Goal: Task Accomplishment & Management: Use online tool/utility

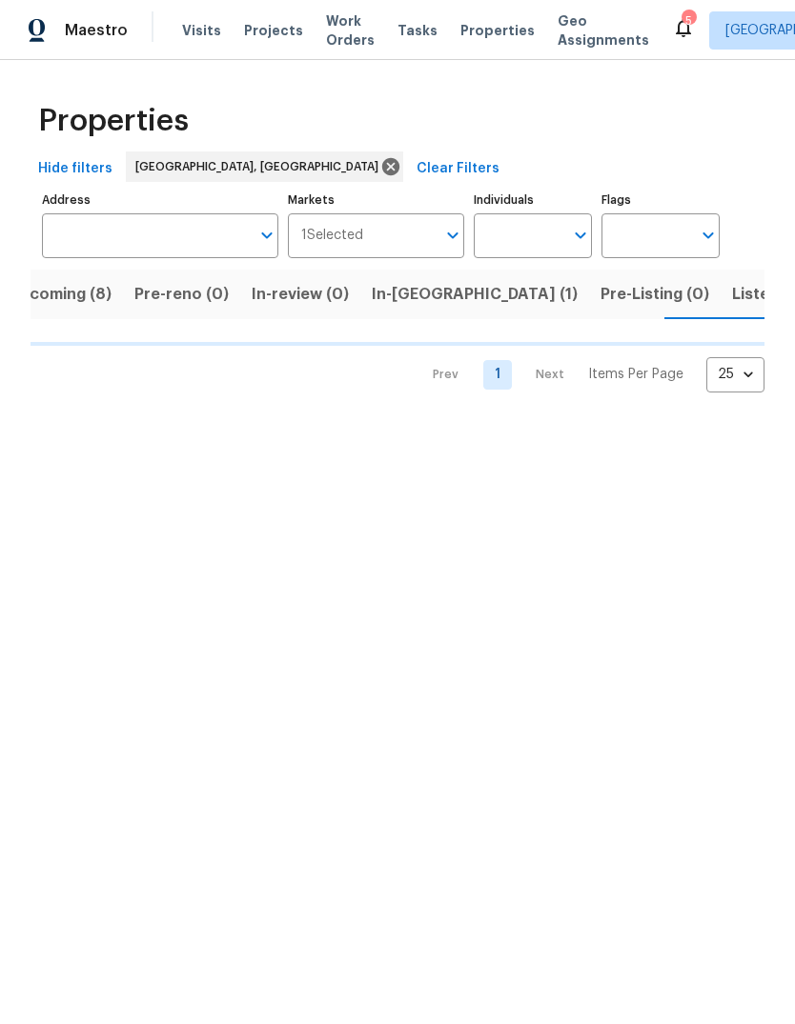
scroll to position [0, 33]
click at [732, 295] on span "Listed (6)" at bounding box center [768, 294] width 72 height 27
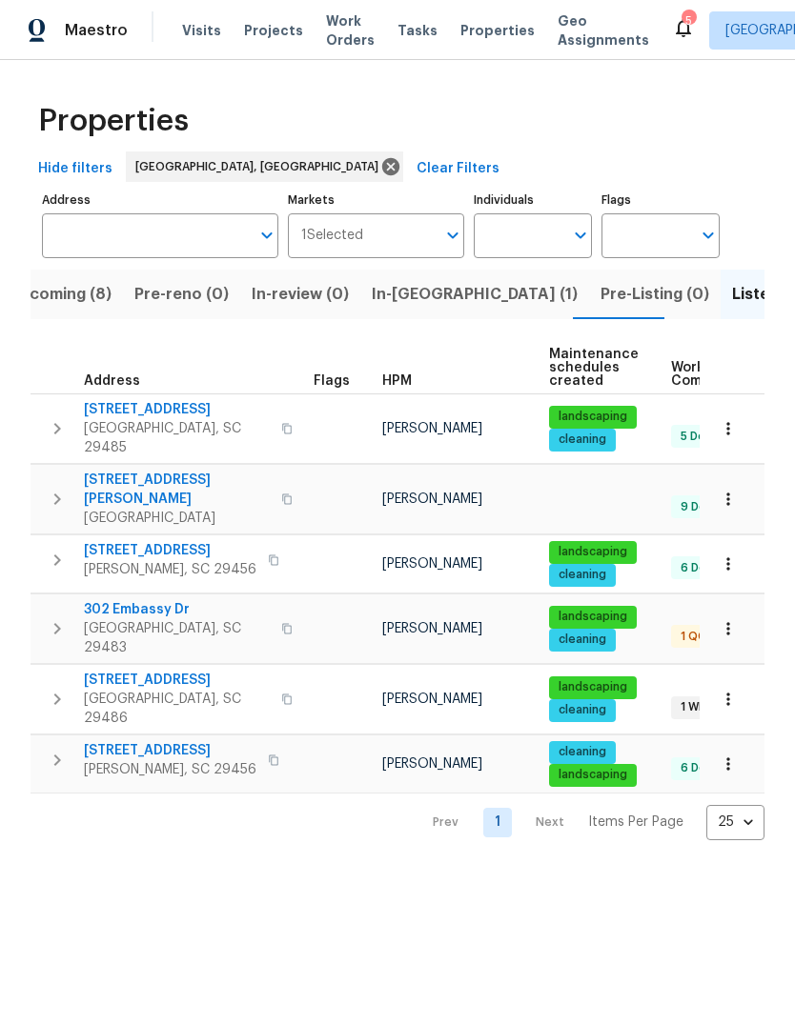
click at [142, 600] on span "302 Embassy Dr" at bounding box center [177, 609] width 186 height 19
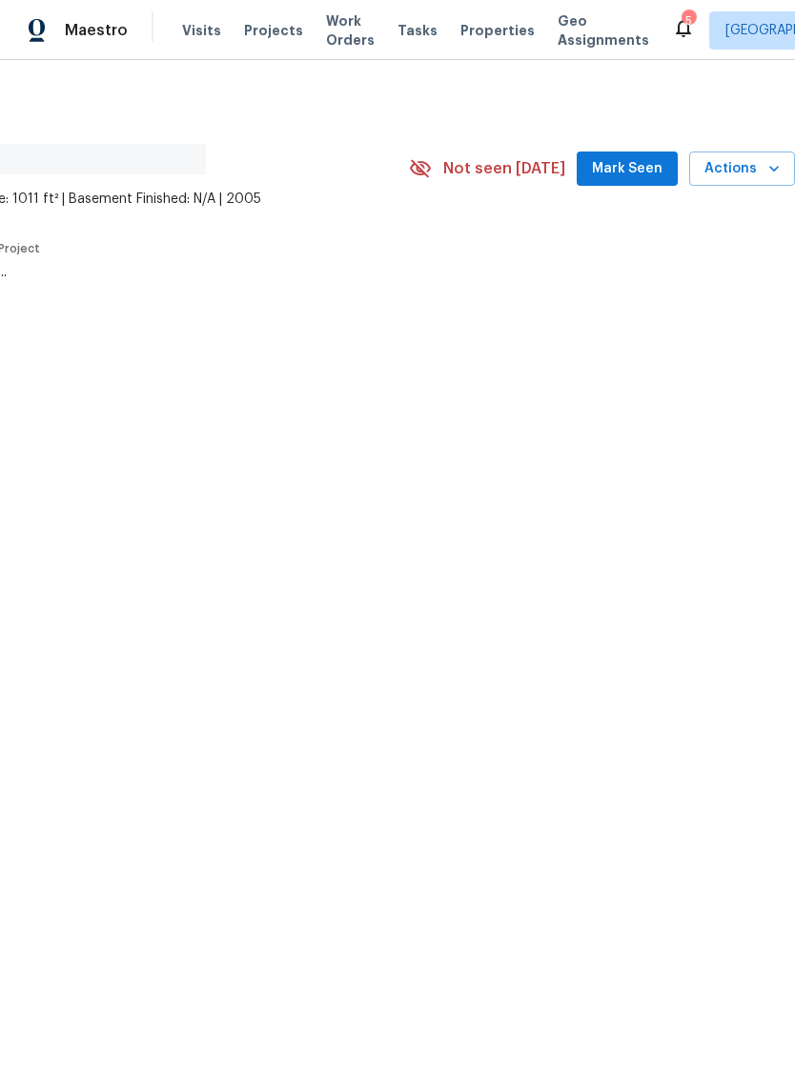
scroll to position [0, 282]
click at [637, 178] on span "Mark Seen" at bounding box center [627, 169] width 70 height 24
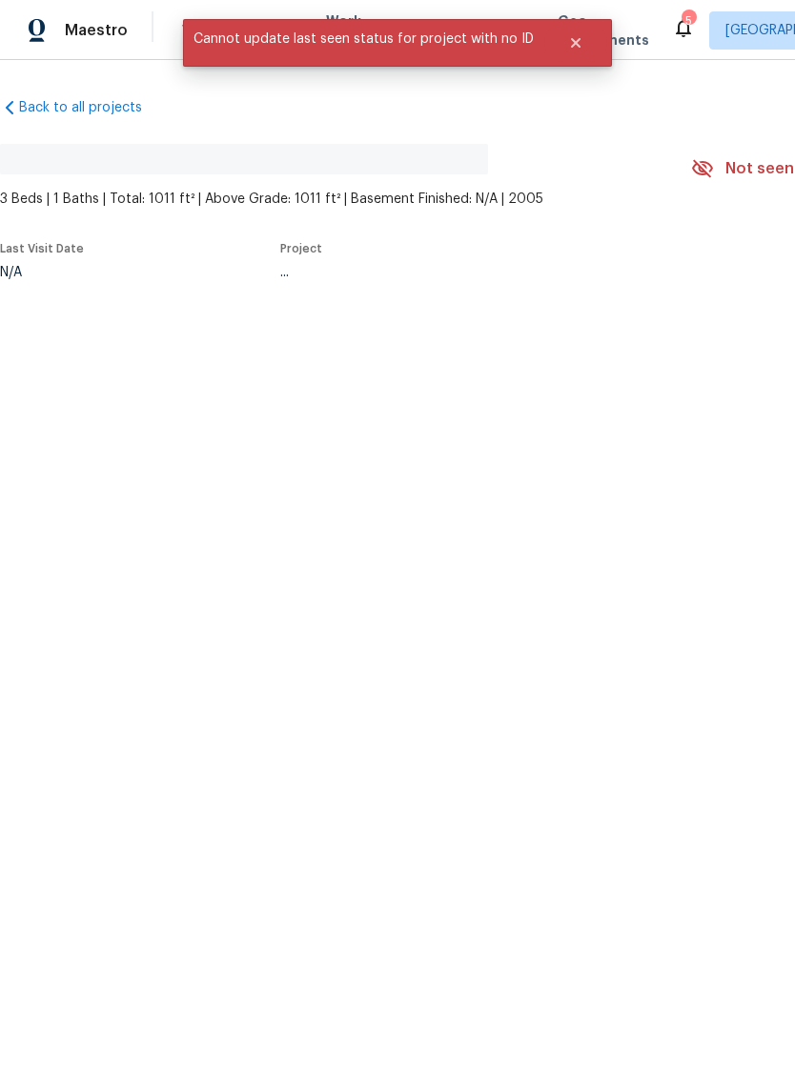
scroll to position [0, 0]
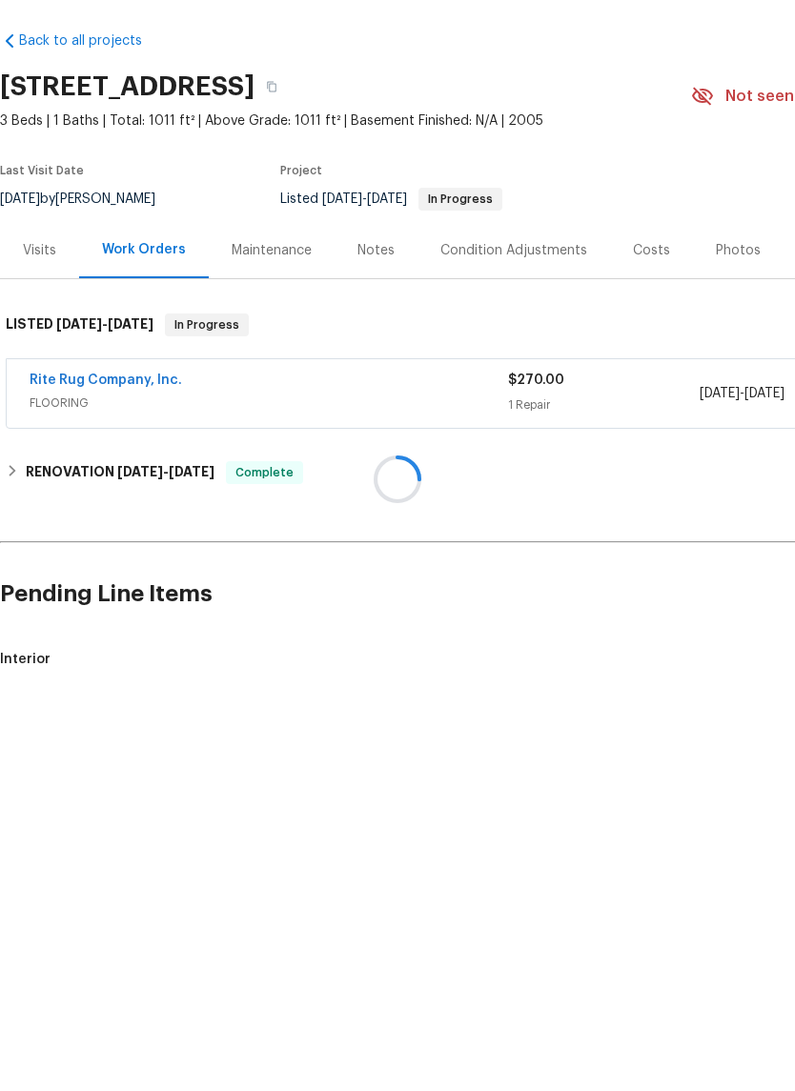
click at [542, 458] on div at bounding box center [397, 545] width 795 height 1091
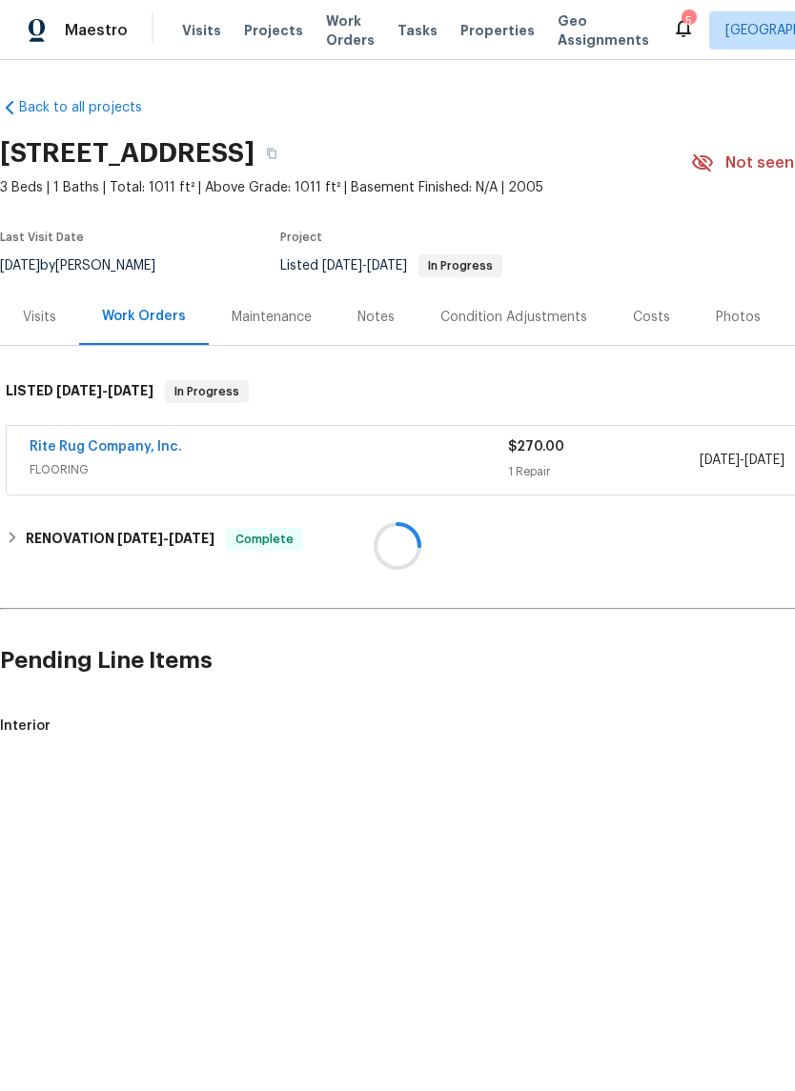
click at [644, 483] on div at bounding box center [397, 545] width 795 height 1091
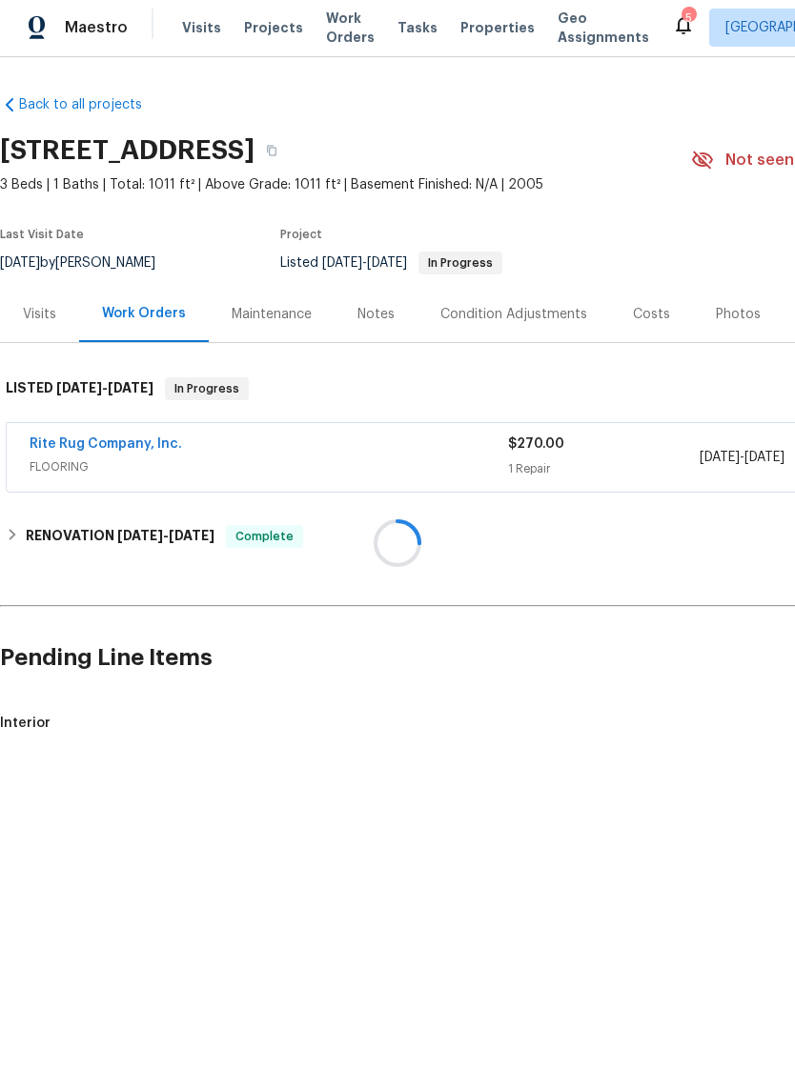
click at [757, 465] on div at bounding box center [397, 545] width 795 height 1091
click at [785, 451] on div at bounding box center [397, 545] width 795 height 1091
click at [144, 443] on div at bounding box center [397, 545] width 795 height 1091
click at [138, 445] on div at bounding box center [397, 545] width 795 height 1091
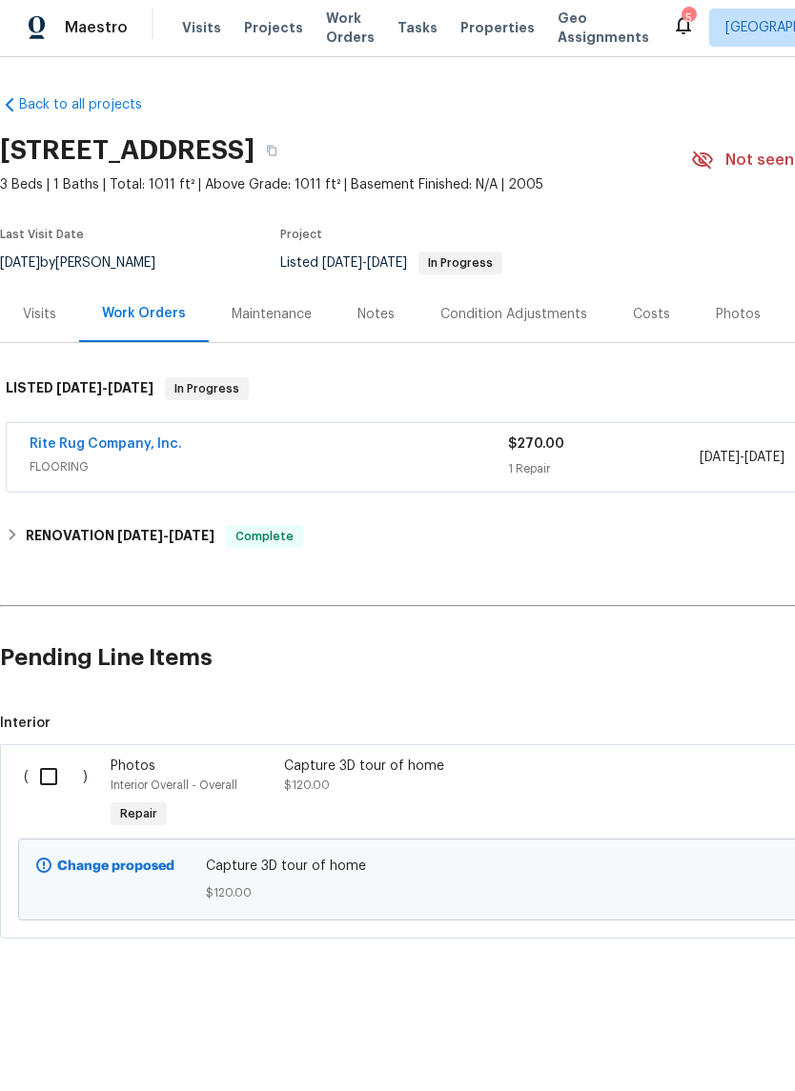
click at [140, 440] on link "Rite Rug Company, Inc." at bounding box center [106, 446] width 152 height 13
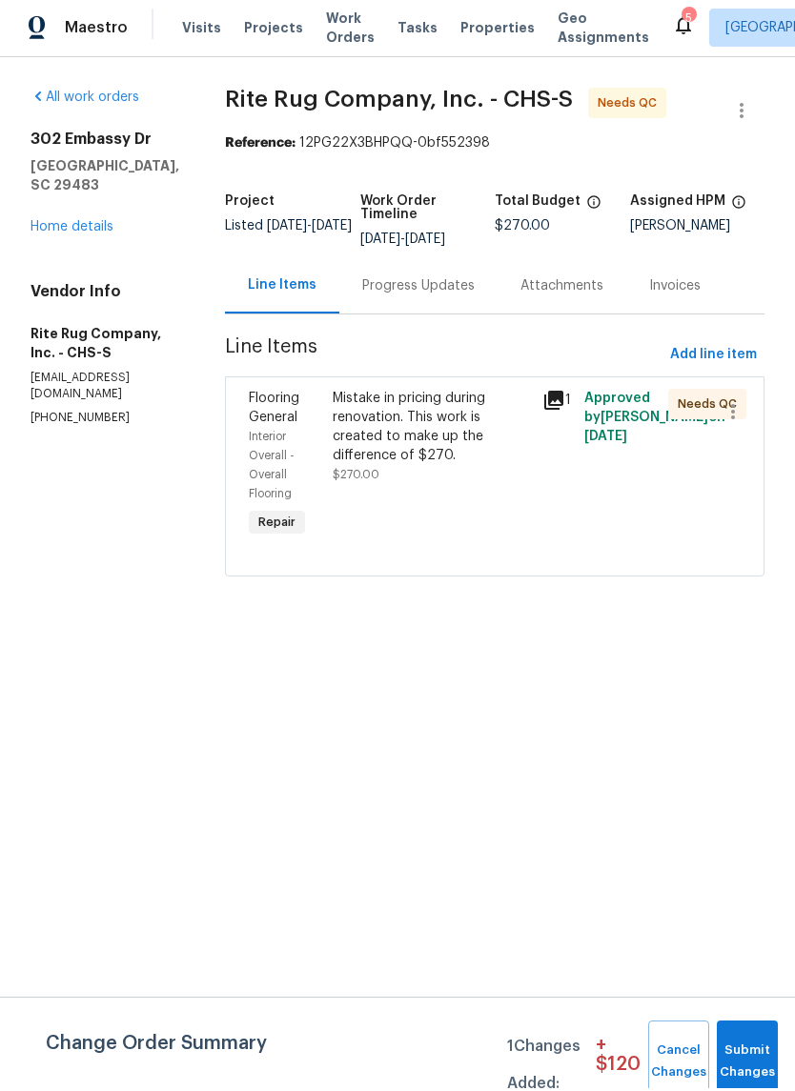
click at [407, 423] on div "Mistake in pricing during renovation. This work is created to make up the diffe…" at bounding box center [431, 430] width 198 height 76
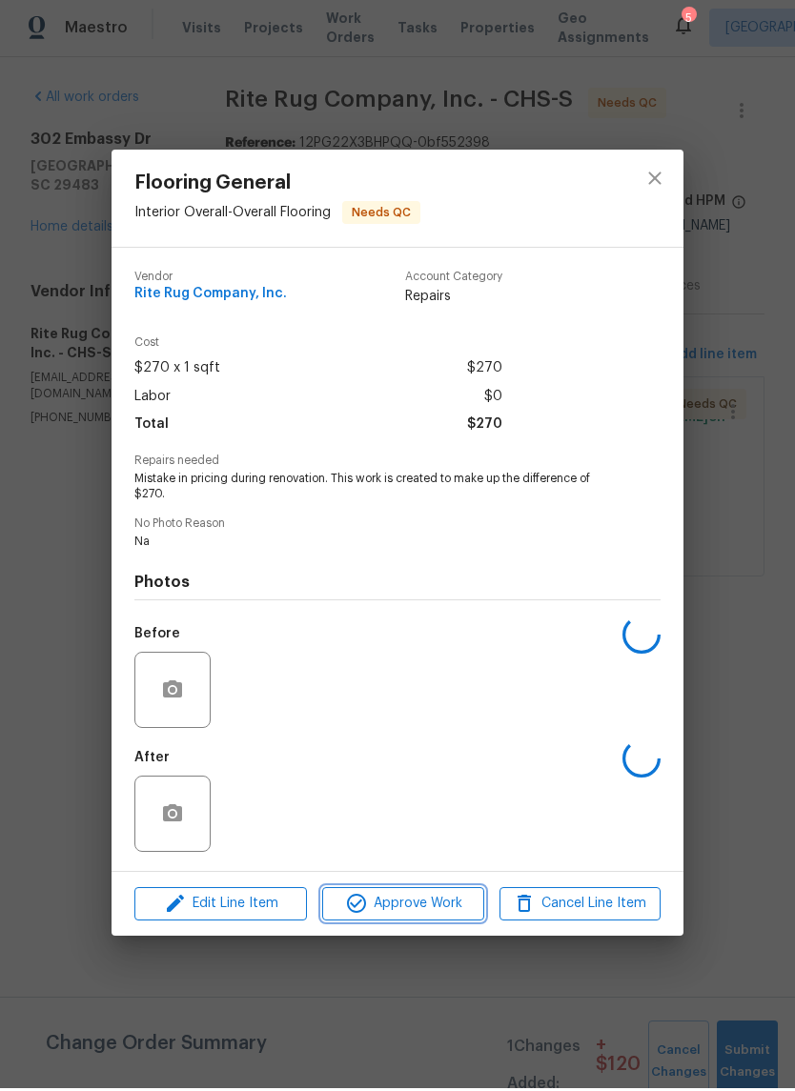
click at [424, 910] on span "Approve Work" at bounding box center [403, 907] width 150 height 24
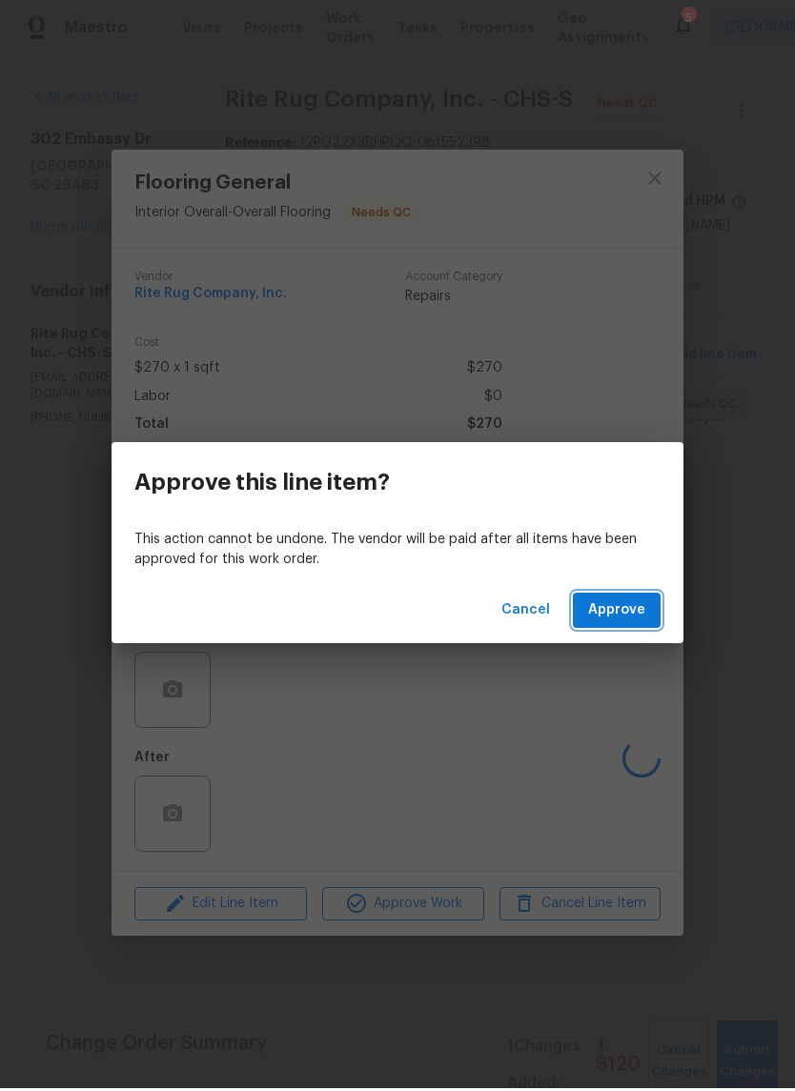
click at [632, 603] on span "Approve" at bounding box center [616, 613] width 57 height 24
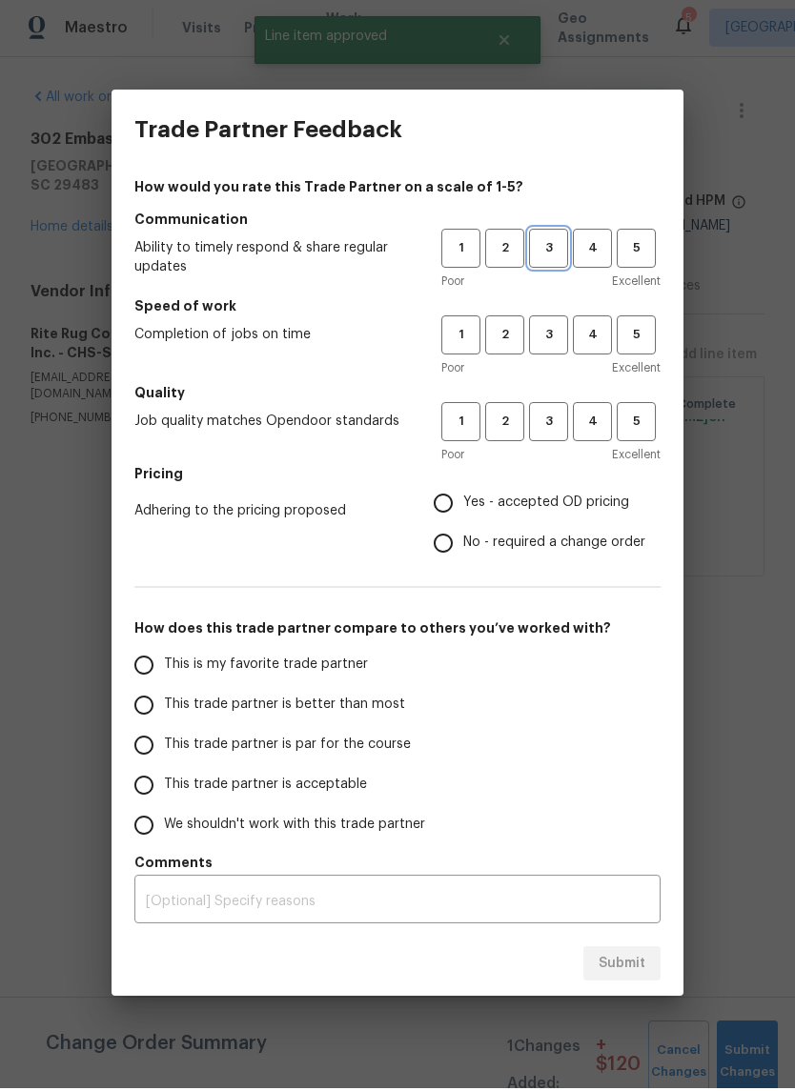
click at [560, 240] on span "3" at bounding box center [548, 251] width 35 height 22
click at [561, 340] on span "3" at bounding box center [548, 338] width 35 height 22
click at [552, 422] on span "3" at bounding box center [548, 424] width 35 height 22
click at [452, 509] on input "Yes - accepted OD pricing" at bounding box center [443, 506] width 40 height 40
radio input "true"
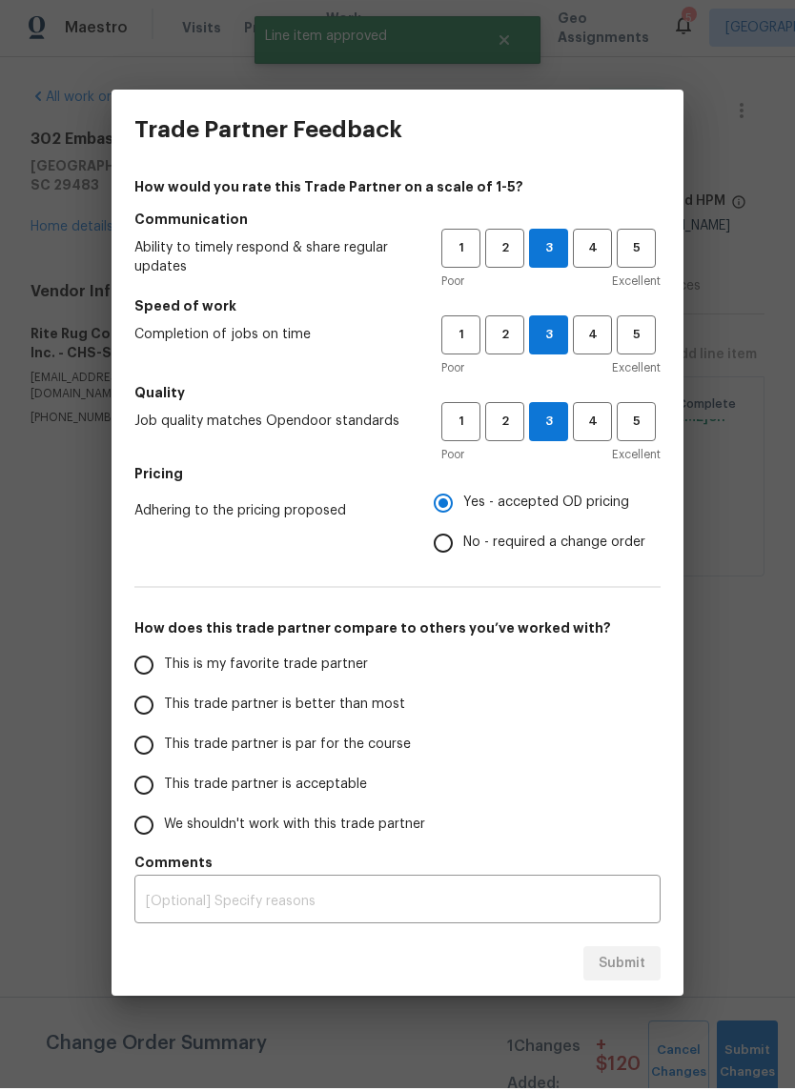
click at [149, 763] on input "This trade partner is par for the course" at bounding box center [144, 748] width 40 height 40
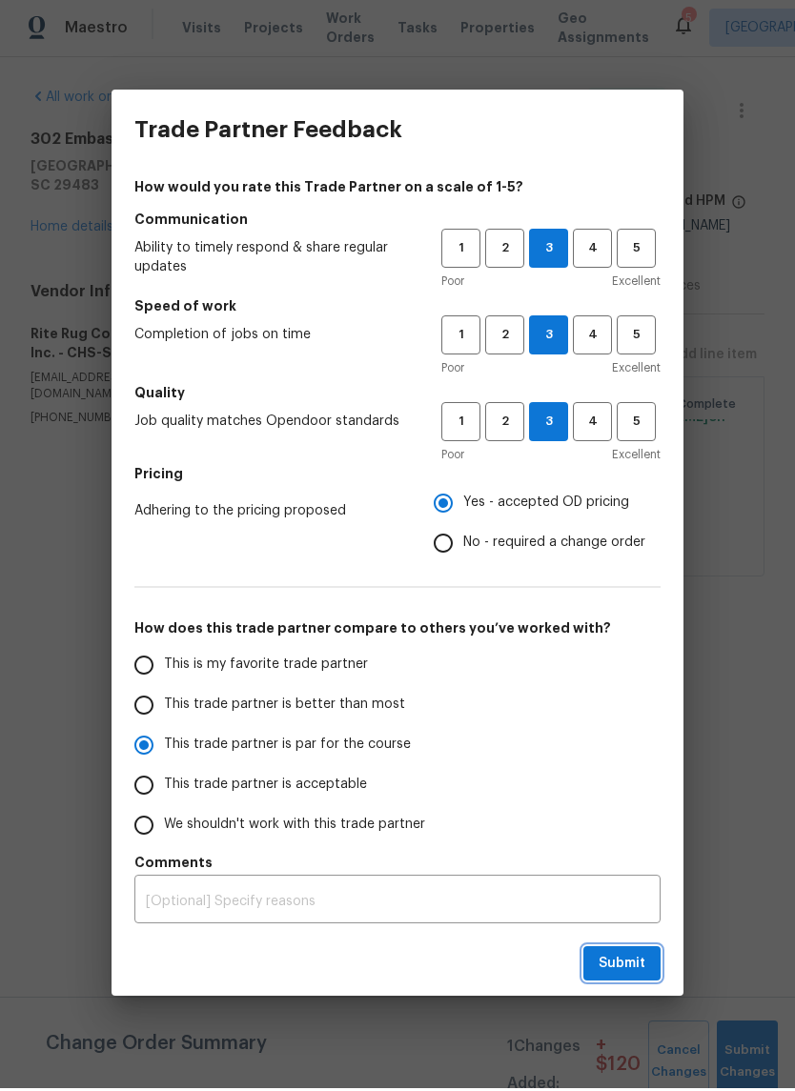
click at [616, 962] on span "Submit" at bounding box center [621, 967] width 47 height 24
radio input "true"
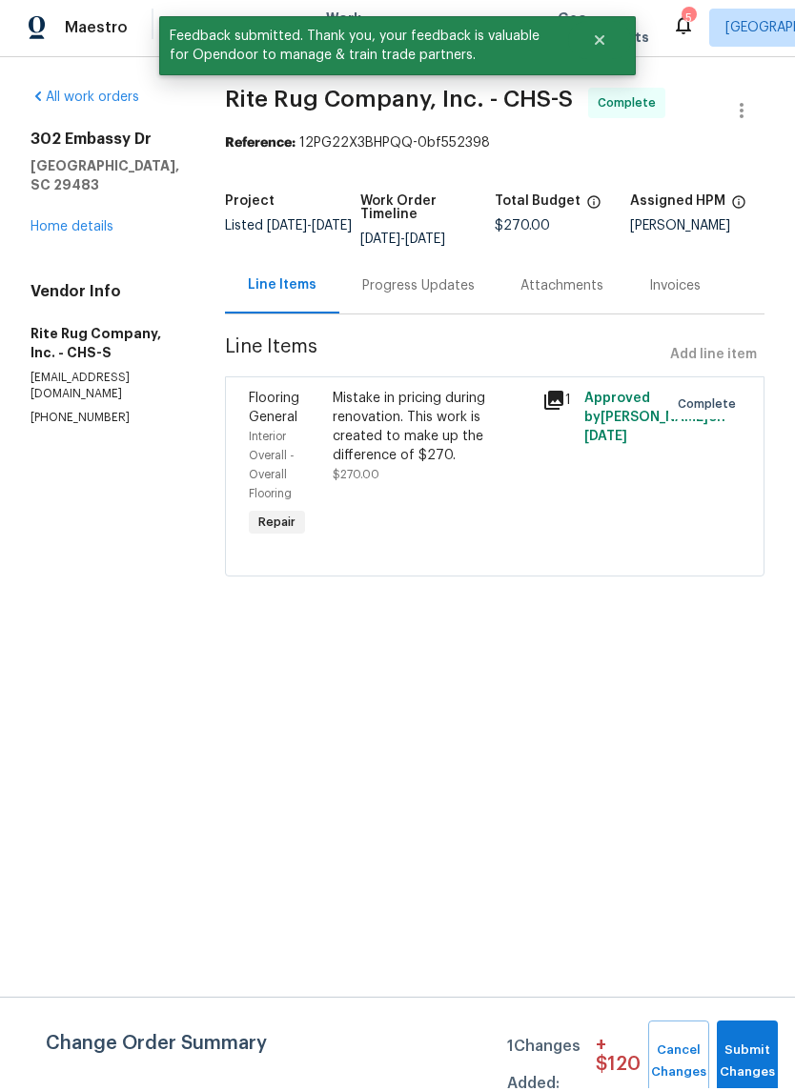
click at [95, 223] on link "Home details" at bounding box center [71, 229] width 83 height 13
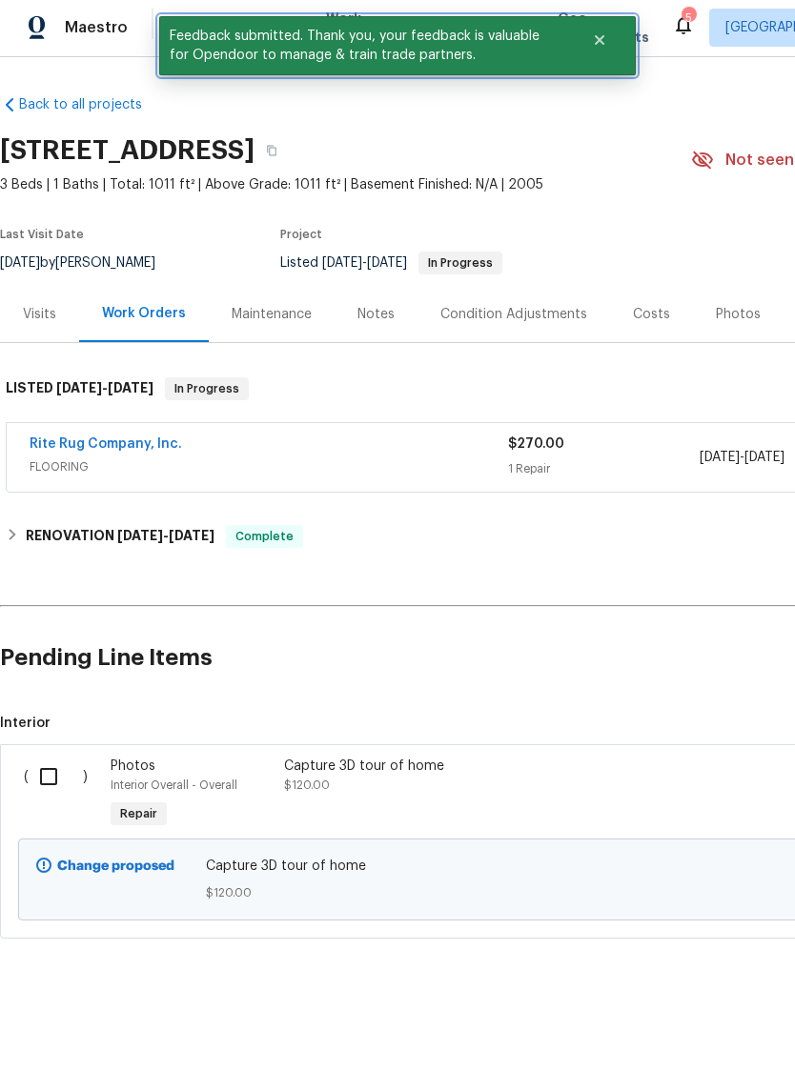
click at [592, 51] on button "Close" at bounding box center [599, 43] width 63 height 38
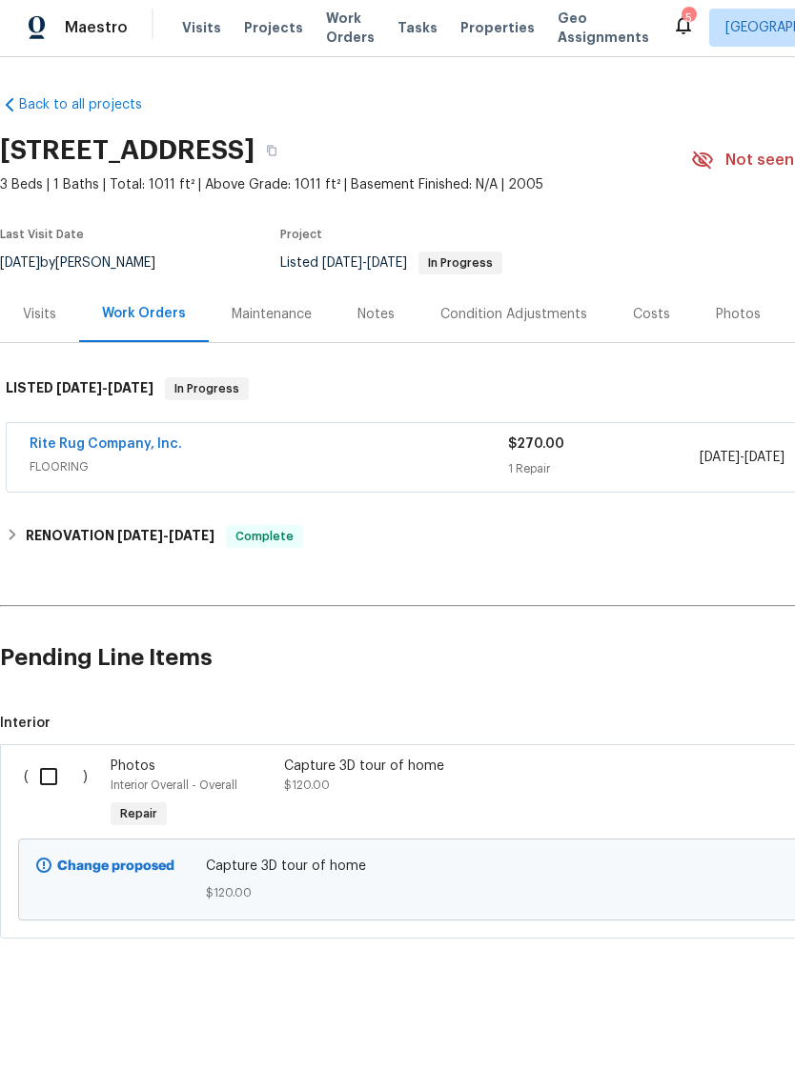
click at [491, 21] on span "Properties" at bounding box center [497, 30] width 74 height 19
